Goal: Transaction & Acquisition: Purchase product/service

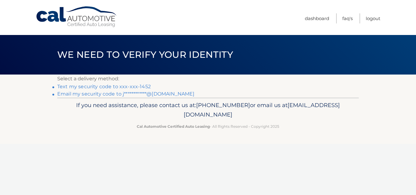
click at [127, 85] on link "Text my security code to xxx-xxx-1452" at bounding box center [103, 87] width 93 height 6
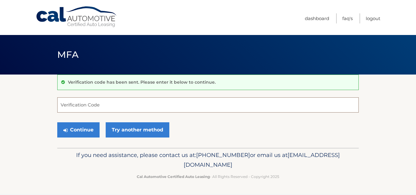
click at [106, 105] on input "Verification Code" at bounding box center [207, 104] width 301 height 15
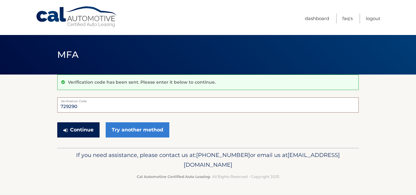
type input "729290"
click at [86, 133] on button "Continue" at bounding box center [78, 129] width 42 height 15
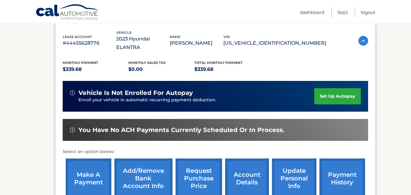
scroll to position [107, 0]
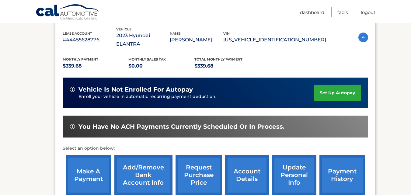
click at [85, 169] on link "make a payment" at bounding box center [89, 175] width 46 height 40
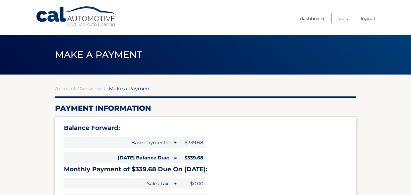
select select "NmJhMTk0NWYtYTU1ZS00MTE4LTk2MDMtZGY3NTY3OWRlMzg1"
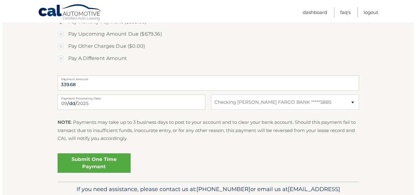
scroll to position [233, 0]
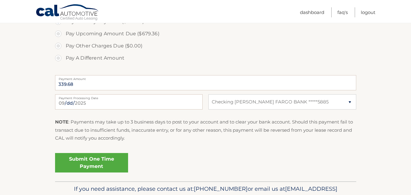
click at [104, 166] on link "Submit One Time Payment" at bounding box center [91, 162] width 73 height 19
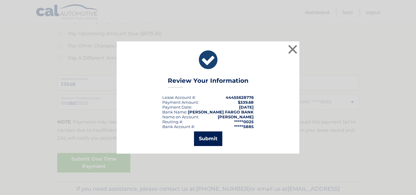
click at [209, 144] on button "Submit" at bounding box center [208, 139] width 28 height 15
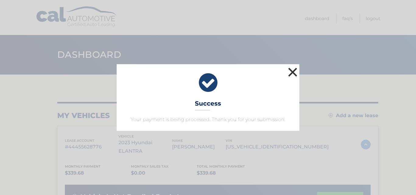
click at [294, 69] on button "×" at bounding box center [293, 72] width 12 height 12
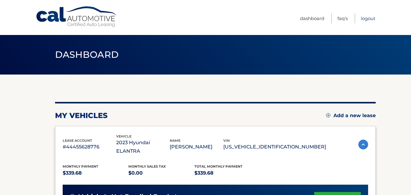
click at [370, 19] on link "Logout" at bounding box center [368, 18] width 15 height 10
